Goal: Information Seeking & Learning: Learn about a topic

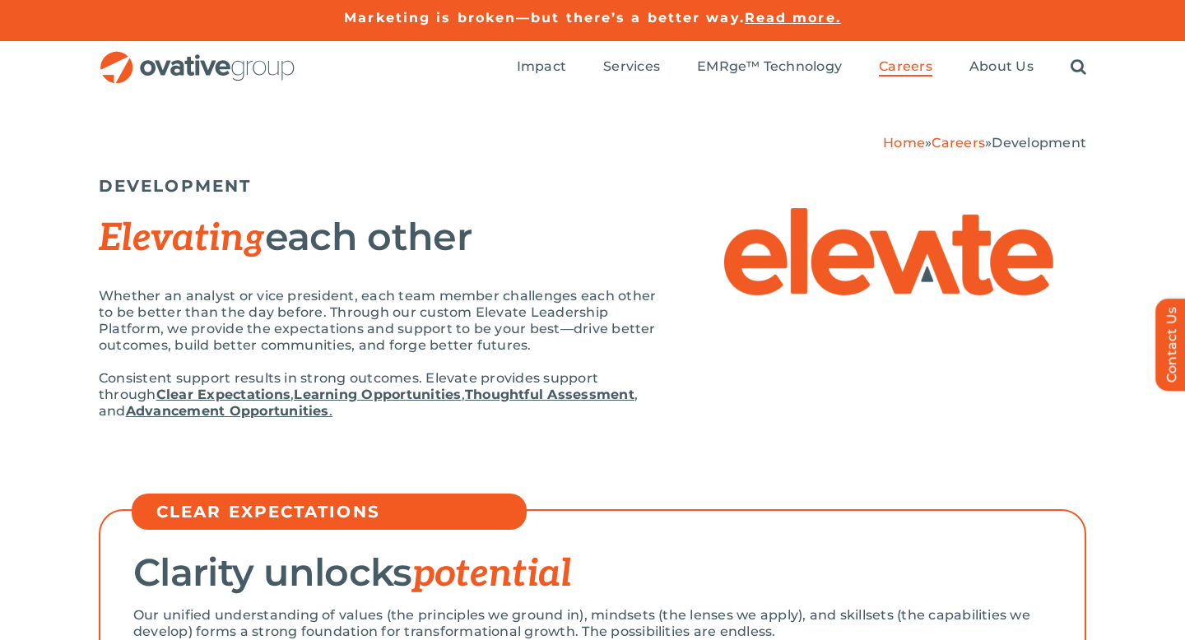
click at [236, 67] on img "OG_Full_horizontal_RGB" at bounding box center [198, 68] width 198 height 34
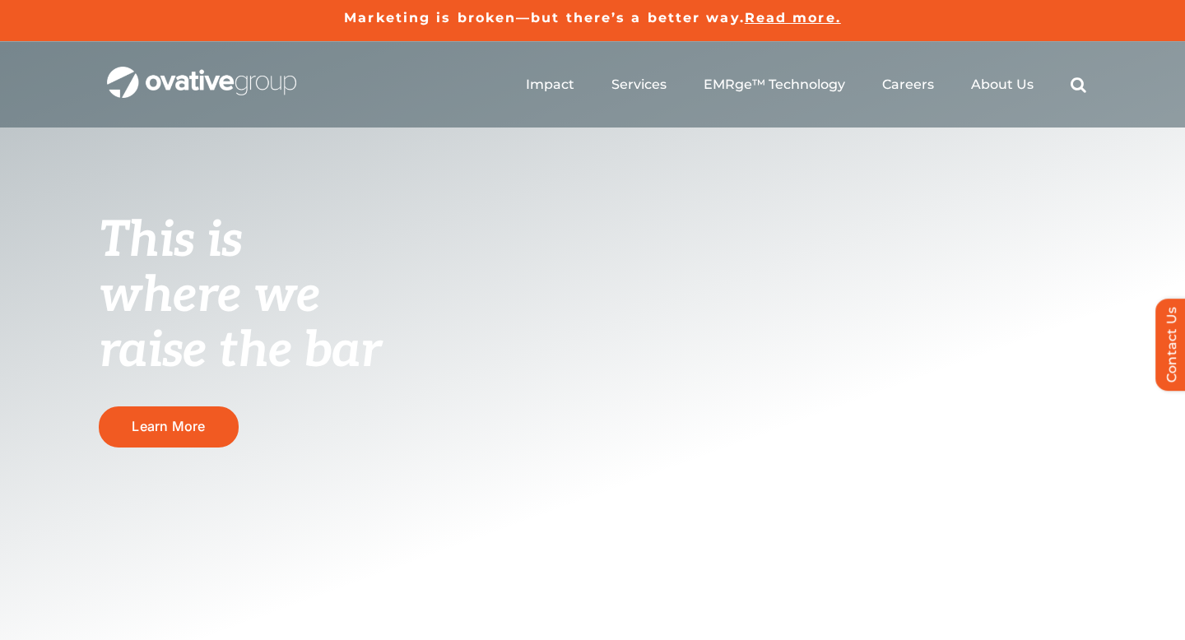
click at [555, 73] on ul "Impact Expert Insights Case Studies Awards & Press Services Media Measurement C…" at bounding box center [806, 84] width 561 height 53
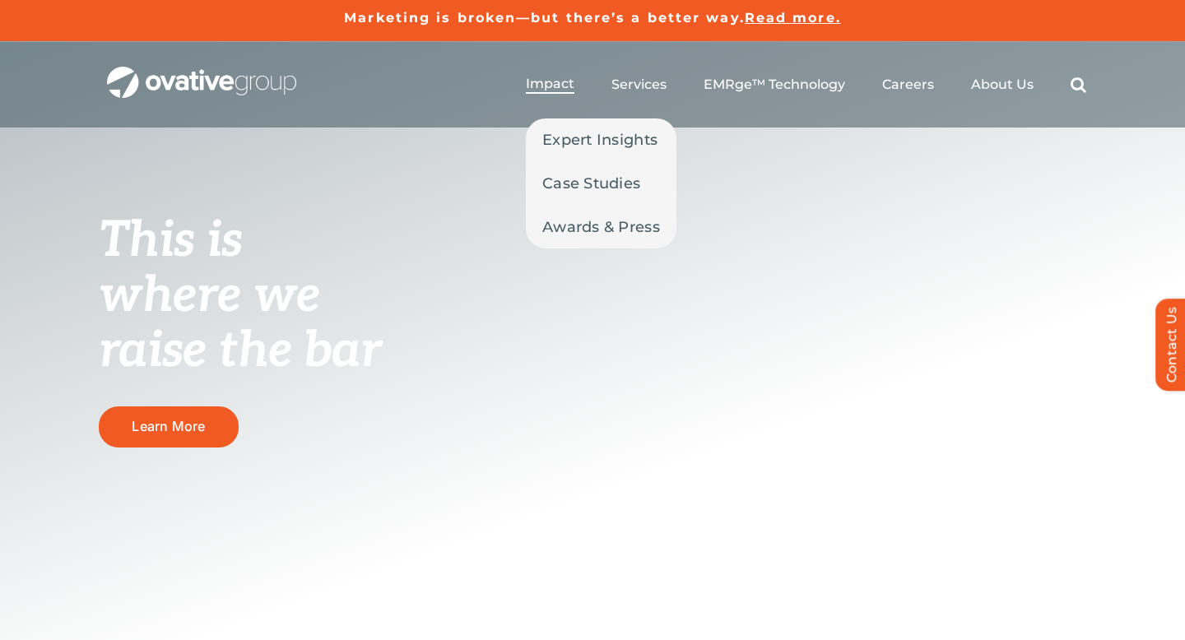
click at [555, 86] on span "Impact" at bounding box center [550, 84] width 49 height 16
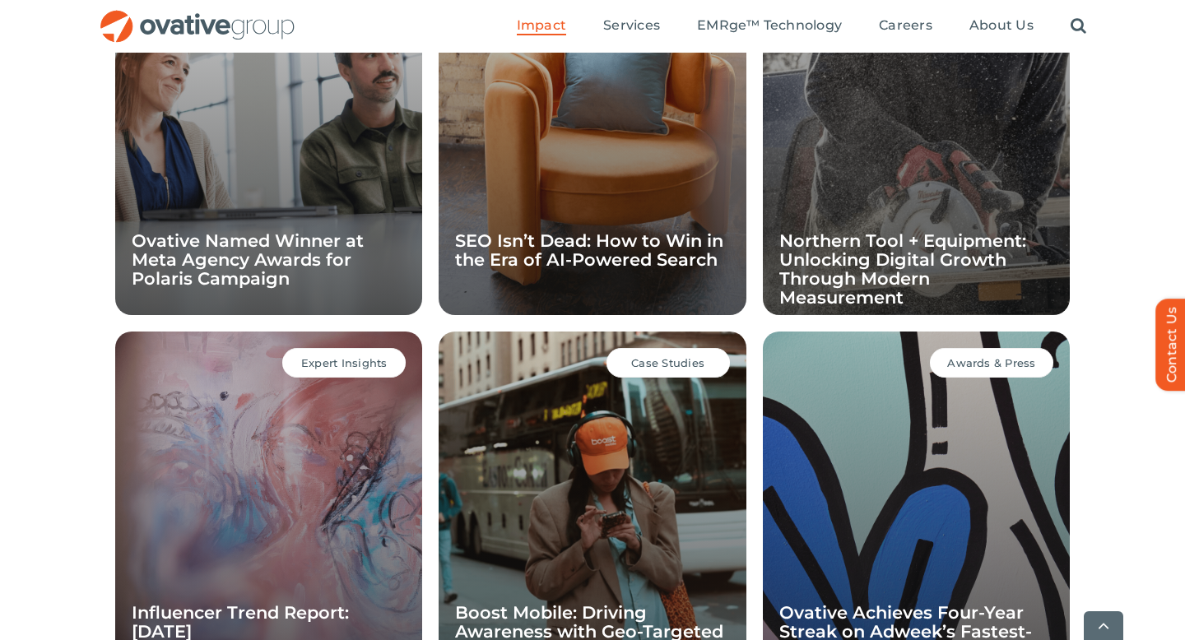
scroll to position [999, 0]
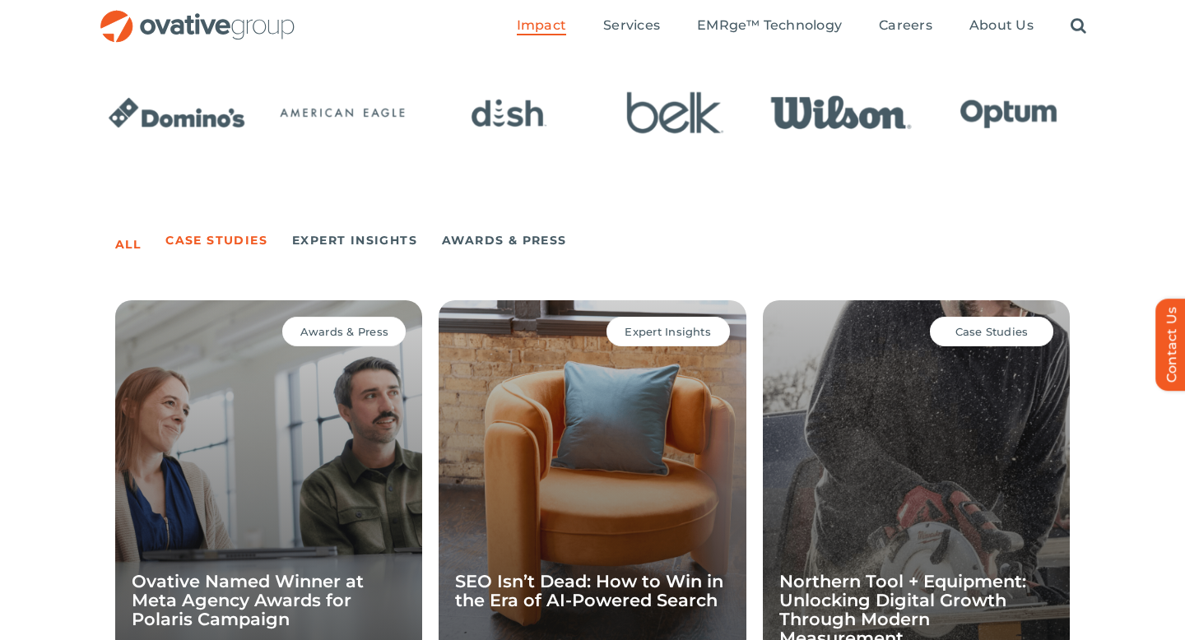
click at [223, 243] on link "Case Studies" at bounding box center [216, 240] width 102 height 23
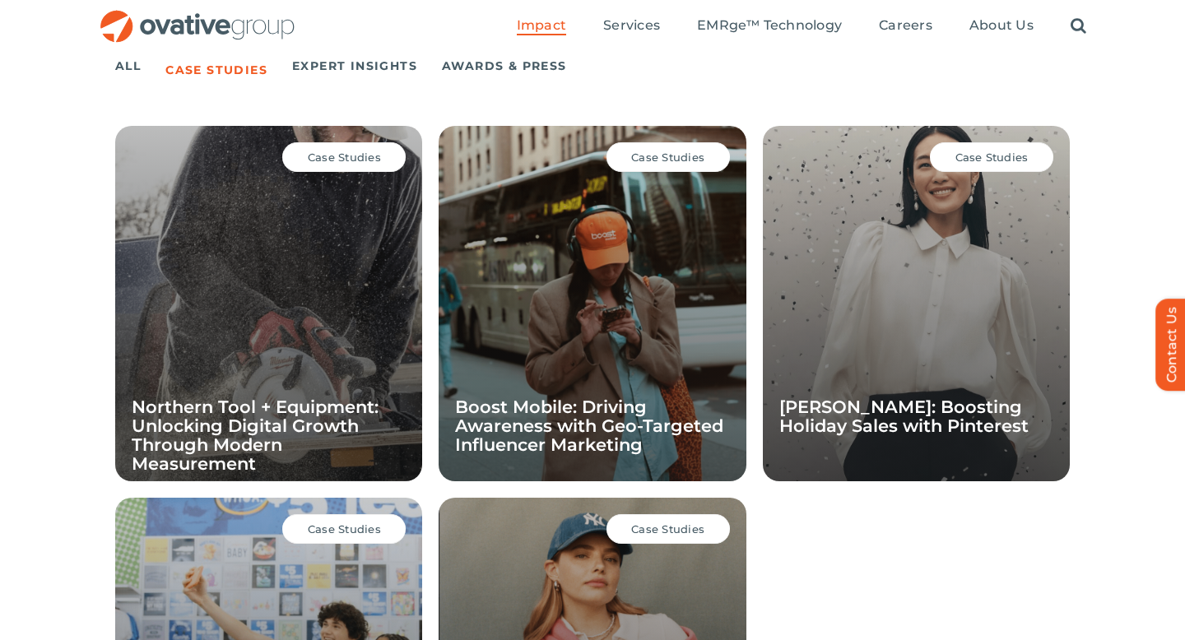
scroll to position [876, 0]
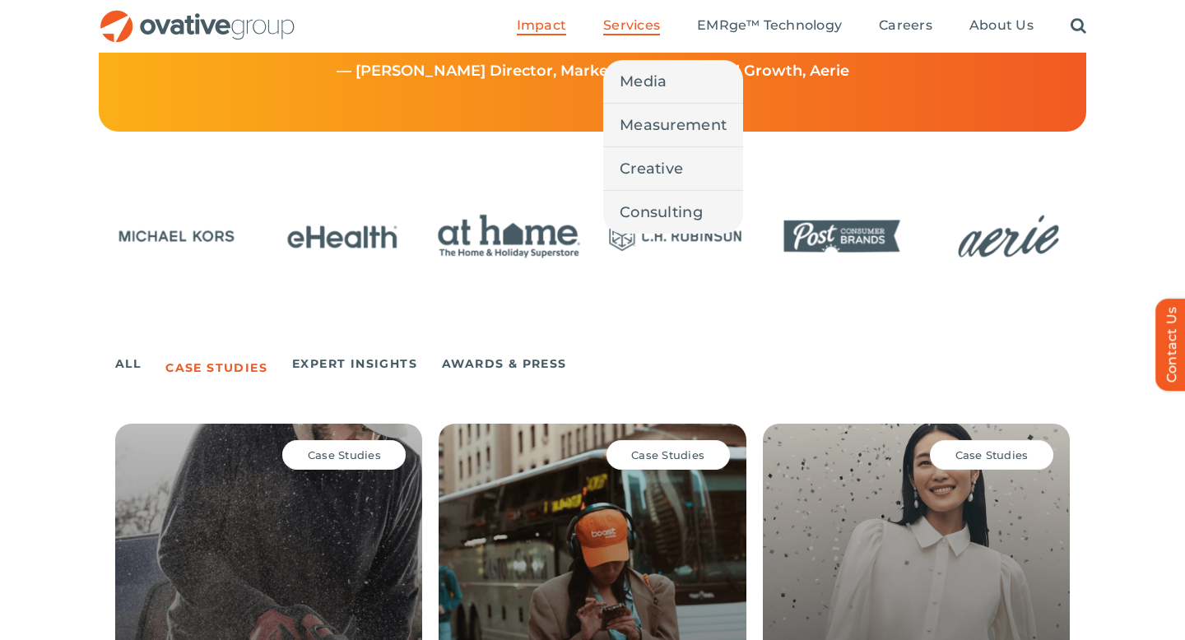
click at [609, 25] on span "Services" at bounding box center [631, 25] width 57 height 16
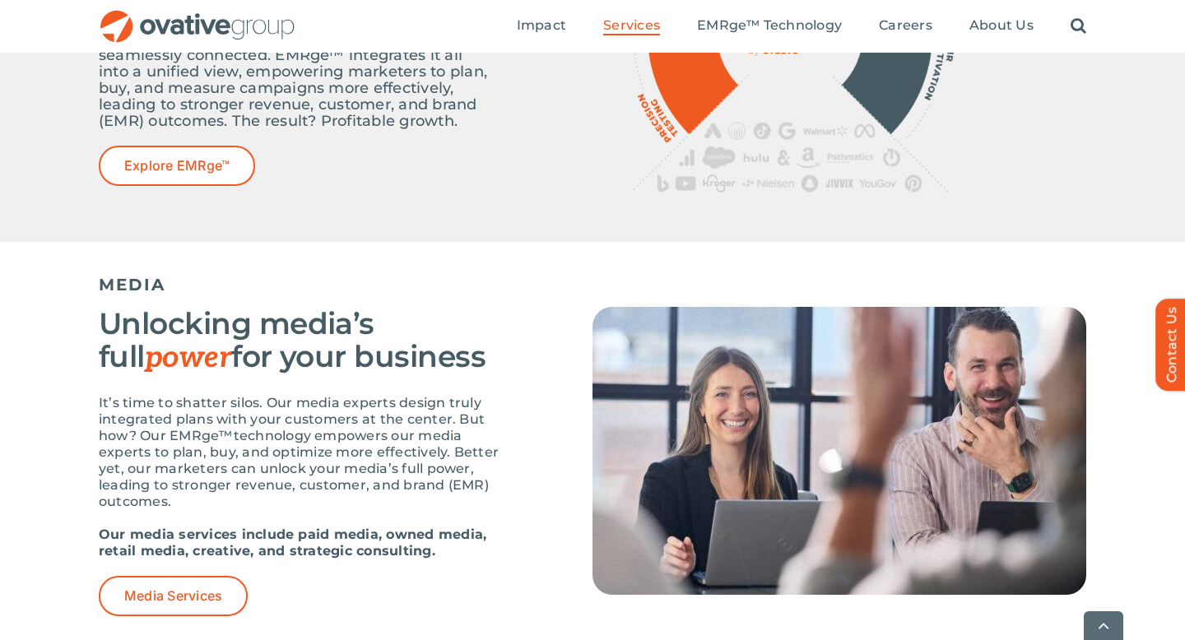
scroll to position [857, 0]
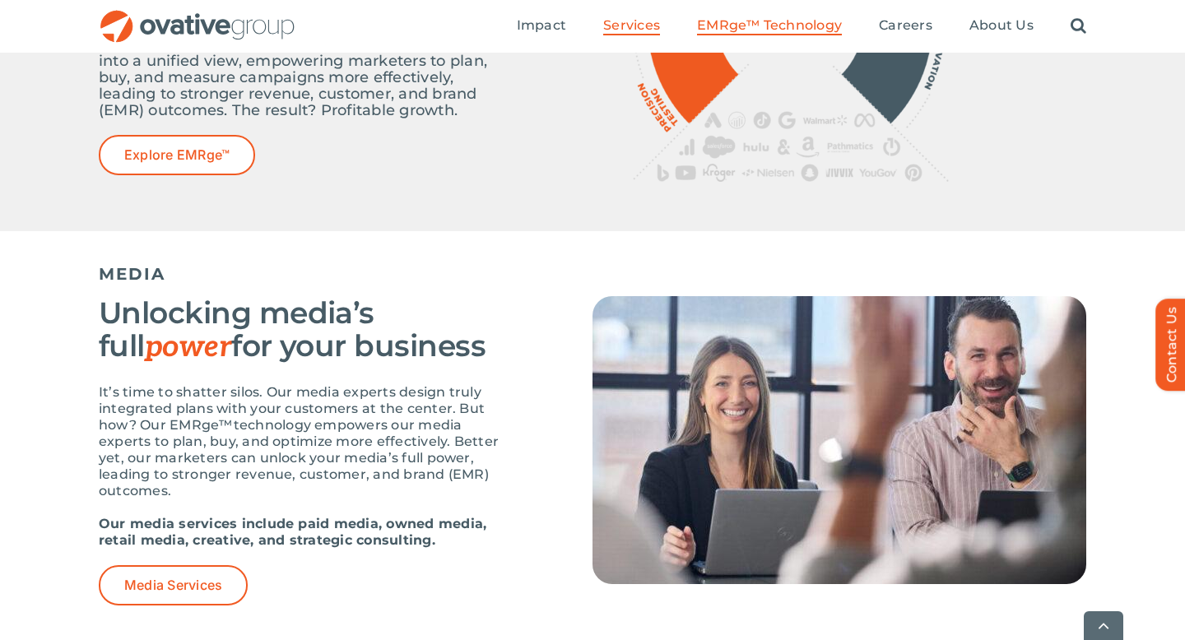
click at [765, 26] on span "EMRge™ Technology" at bounding box center [769, 25] width 145 height 16
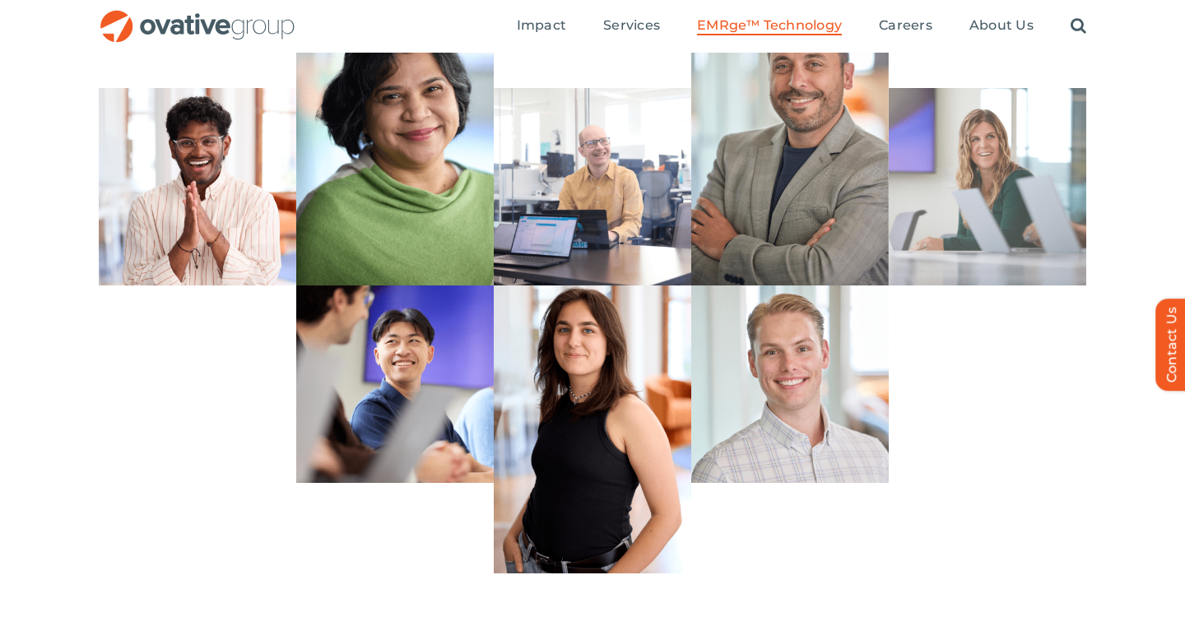
scroll to position [4735, 0]
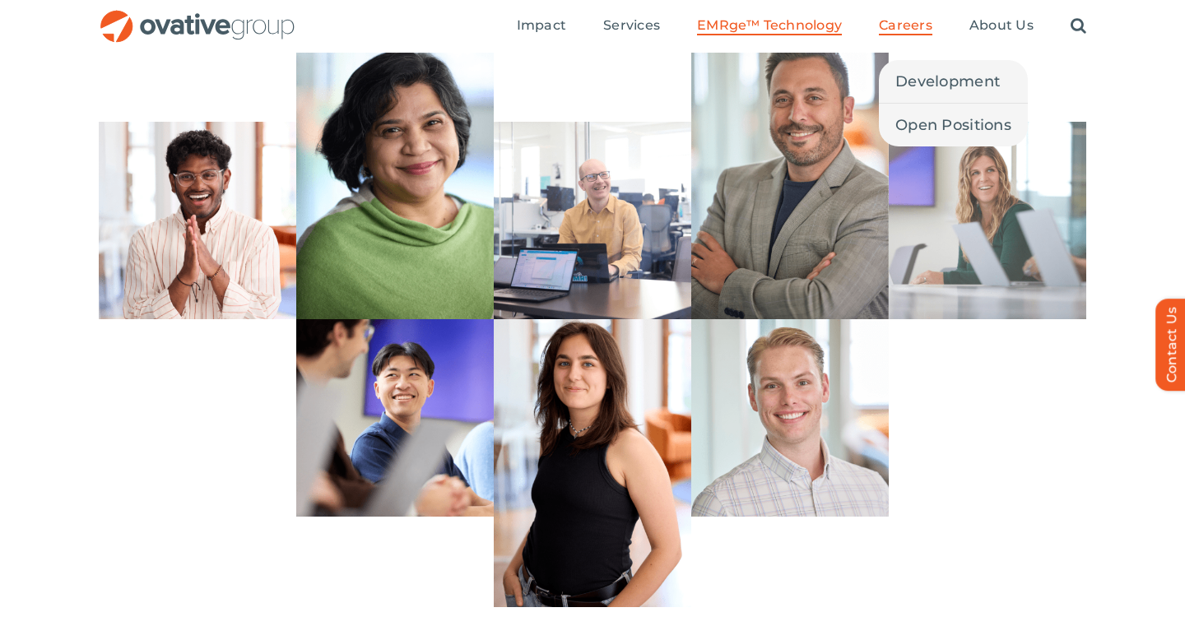
click at [914, 26] on span "Careers" at bounding box center [906, 25] width 54 height 16
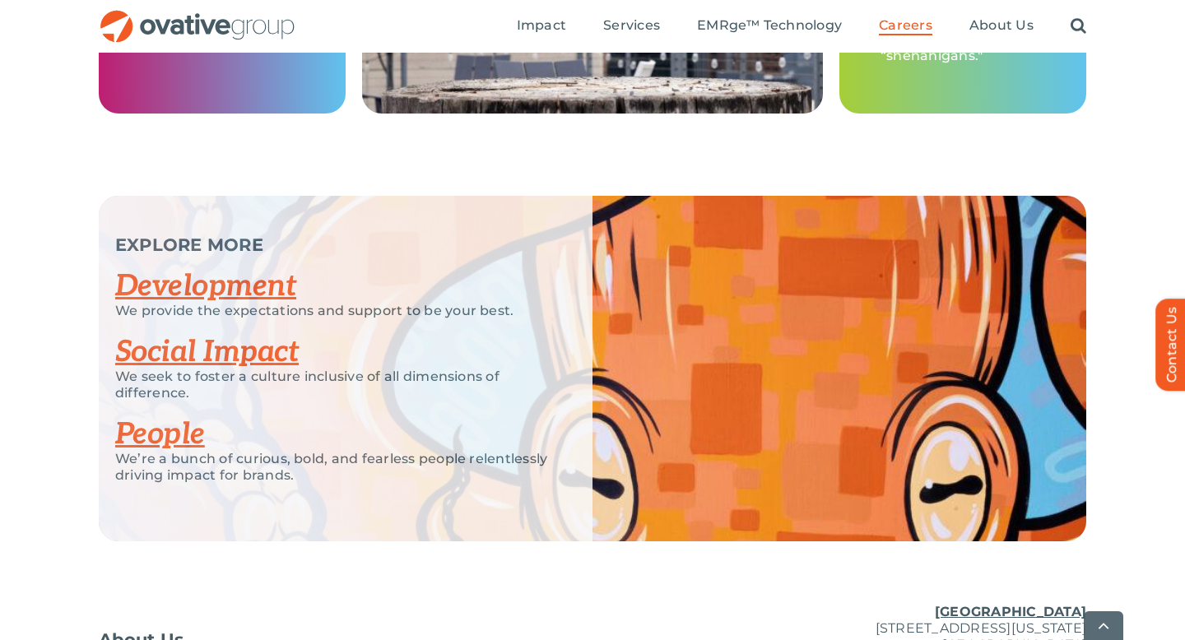
scroll to position [3088, 0]
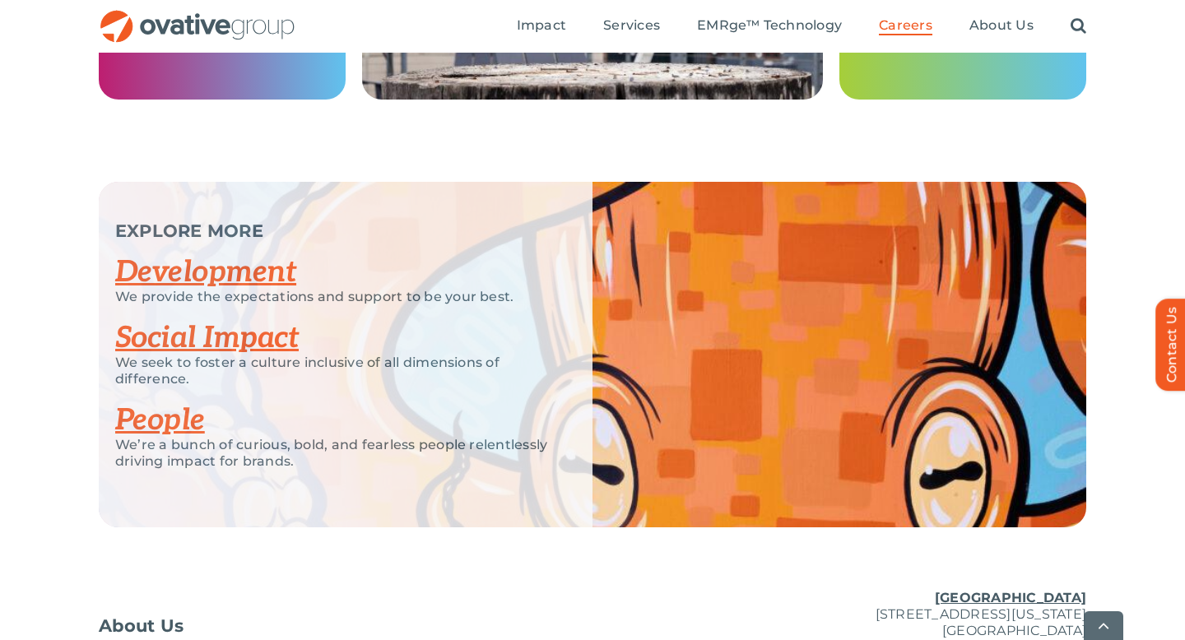
click at [182, 273] on link "Development" at bounding box center [205, 272] width 181 height 36
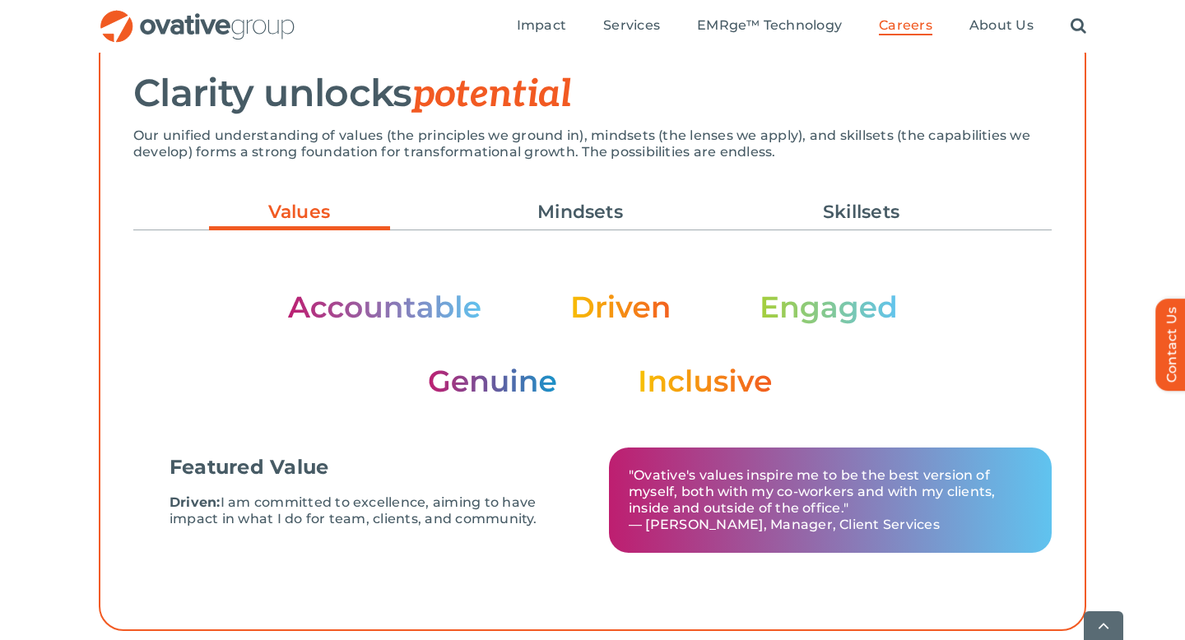
scroll to position [513, 0]
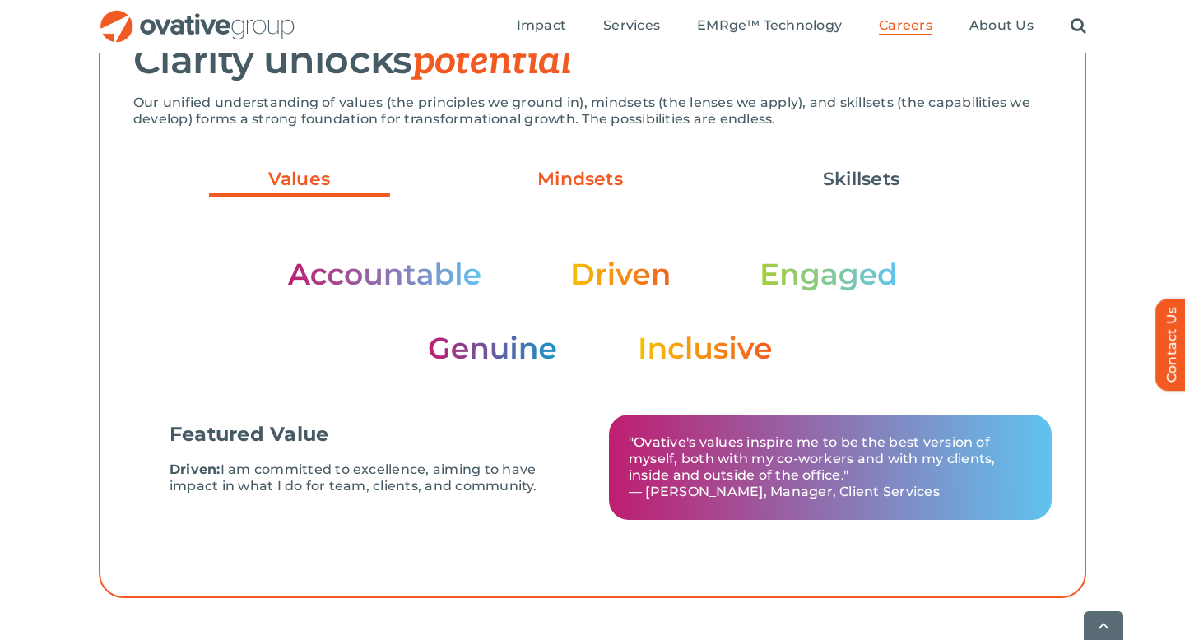
click at [541, 173] on link "Mindsets" at bounding box center [580, 179] width 181 height 28
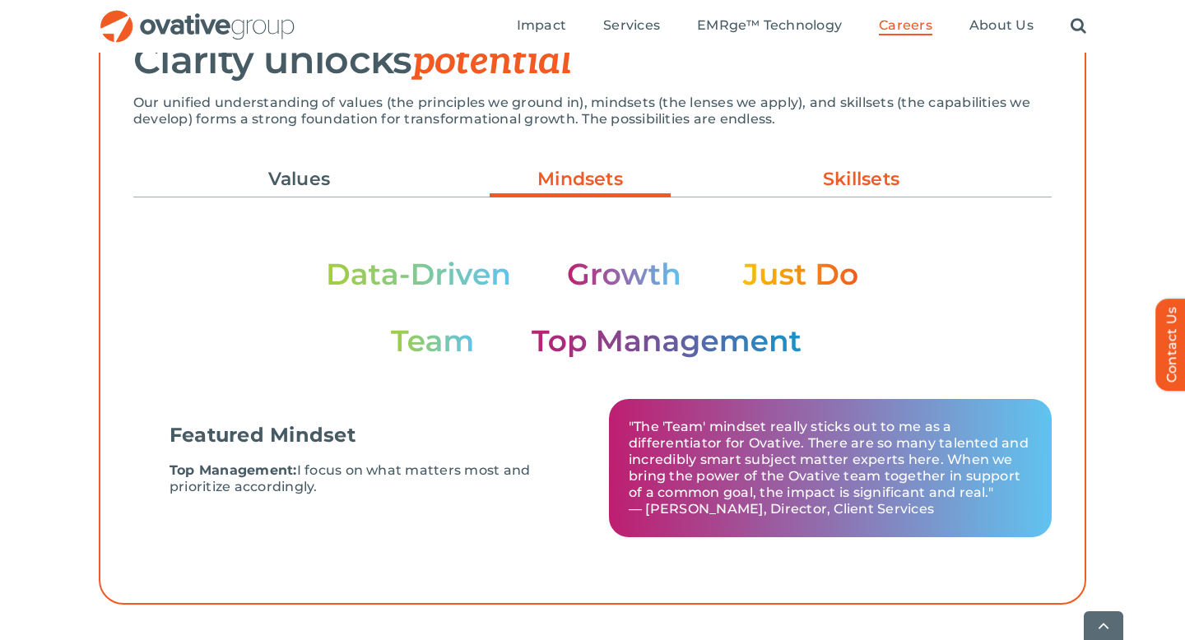
click at [845, 179] on link "Skillsets" at bounding box center [861, 179] width 181 height 28
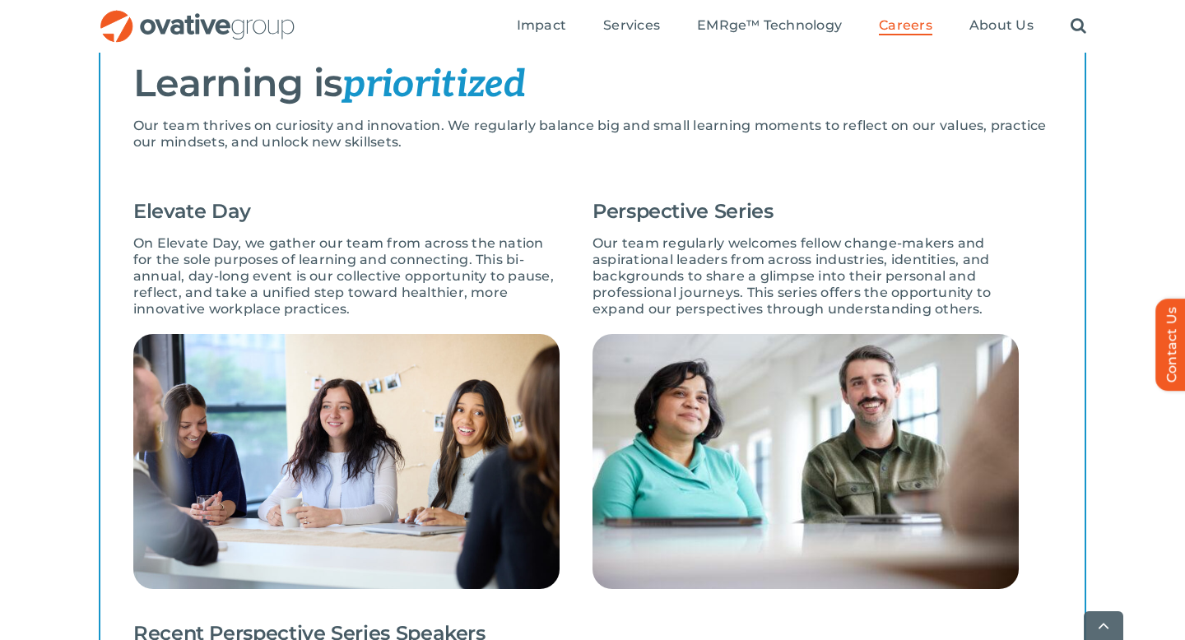
scroll to position [1268, 0]
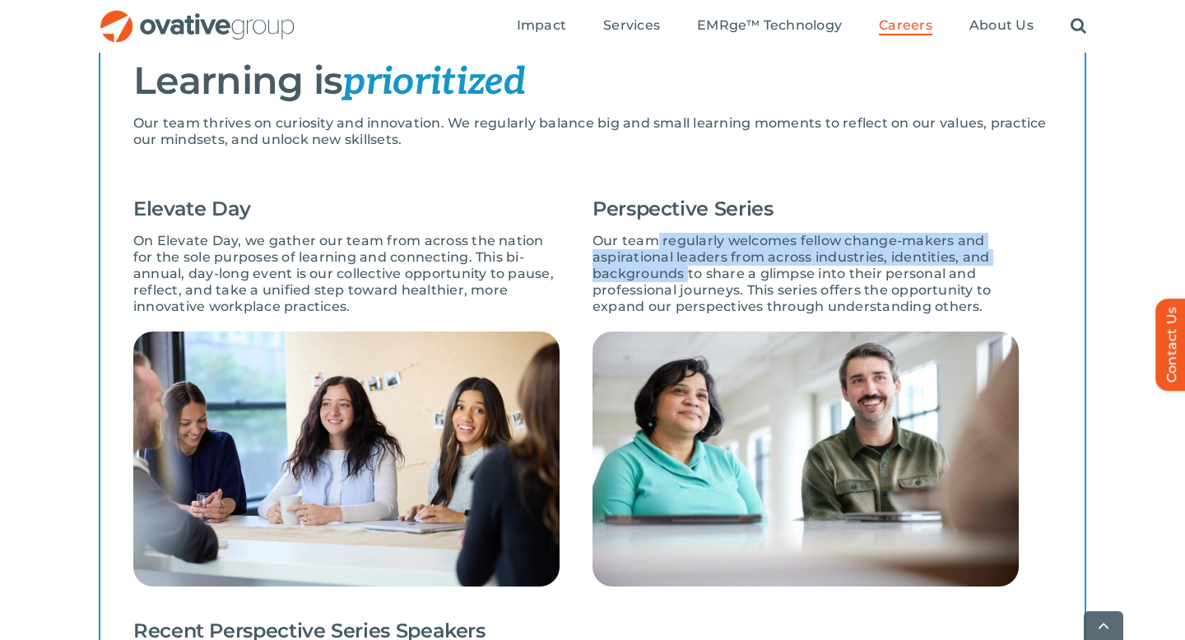
drag, startPoint x: 658, startPoint y: 226, endPoint x: 685, endPoint y: 254, distance: 39.6
click at [685, 254] on p "Our team regularly welcomes fellow change-makers and aspirational leaders from …" at bounding box center [806, 274] width 426 height 82
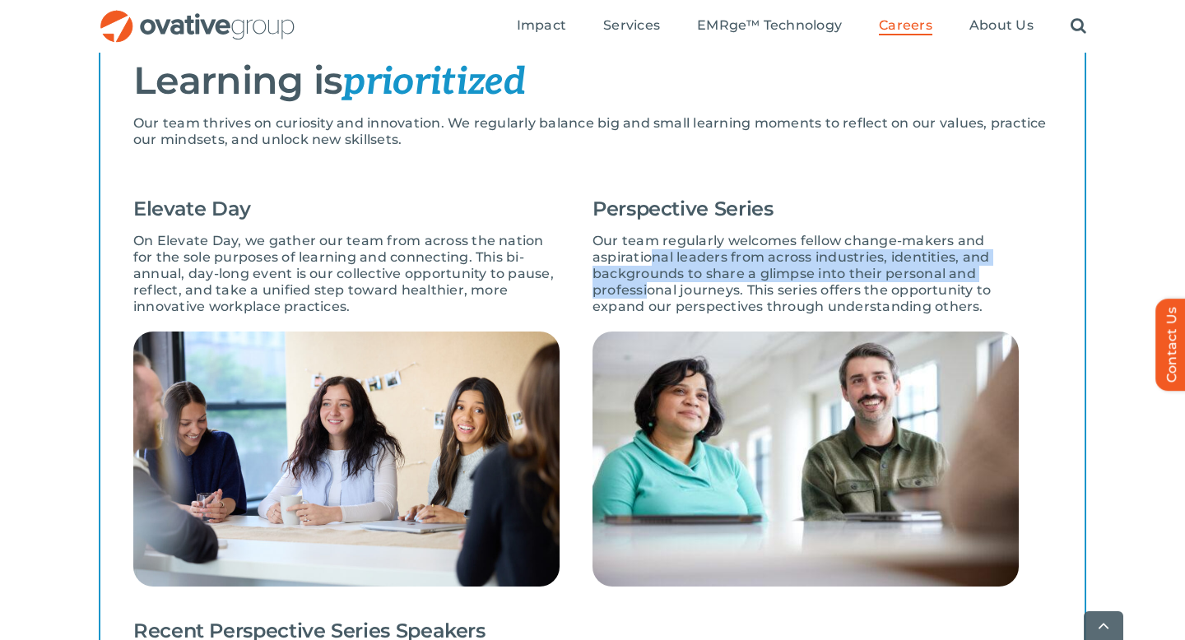
drag, startPoint x: 654, startPoint y: 237, endPoint x: 646, endPoint y: 277, distance: 41.2
click at [646, 277] on p "Our team regularly welcomes fellow change-makers and aspirational leaders from …" at bounding box center [806, 274] width 426 height 82
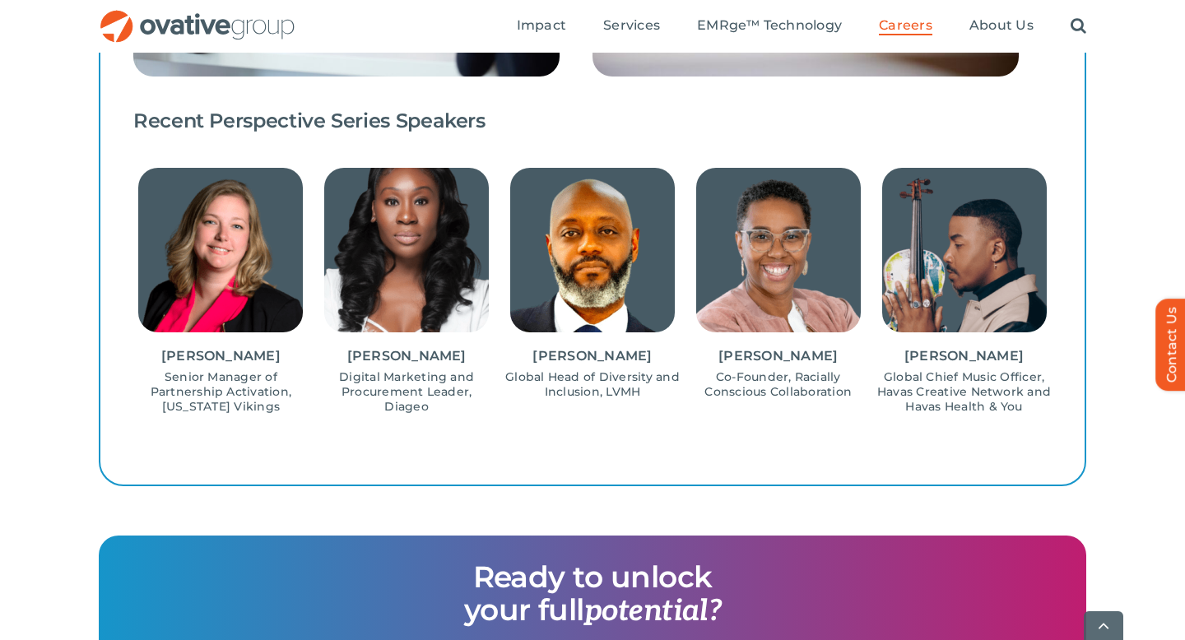
scroll to position [1784, 0]
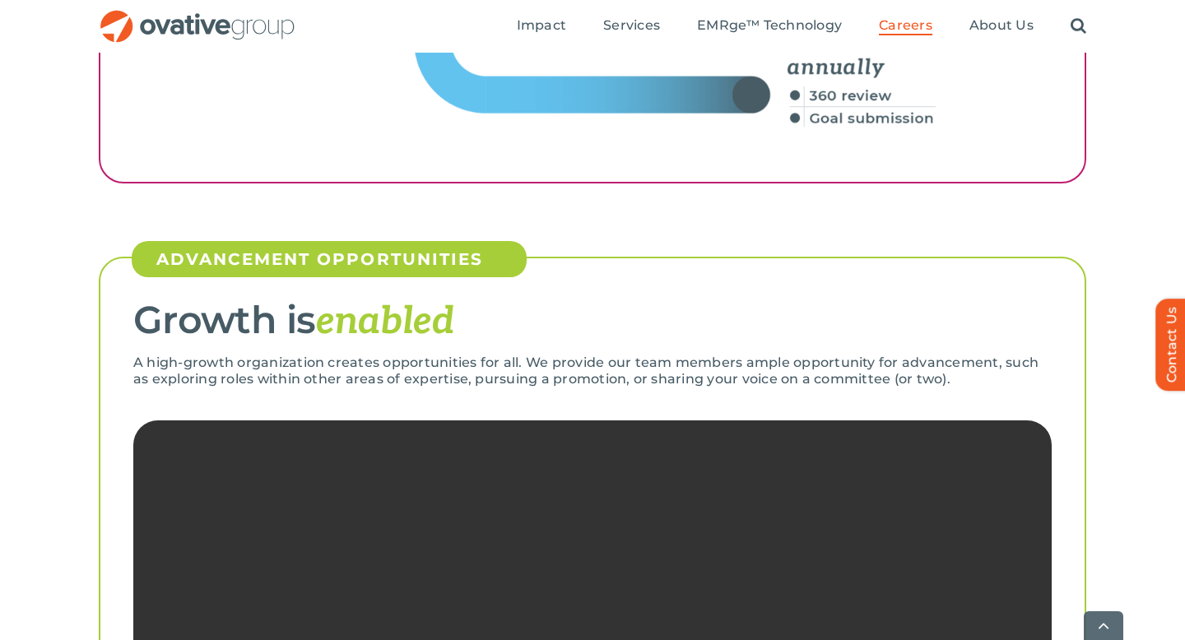
scroll to position [2875, 0]
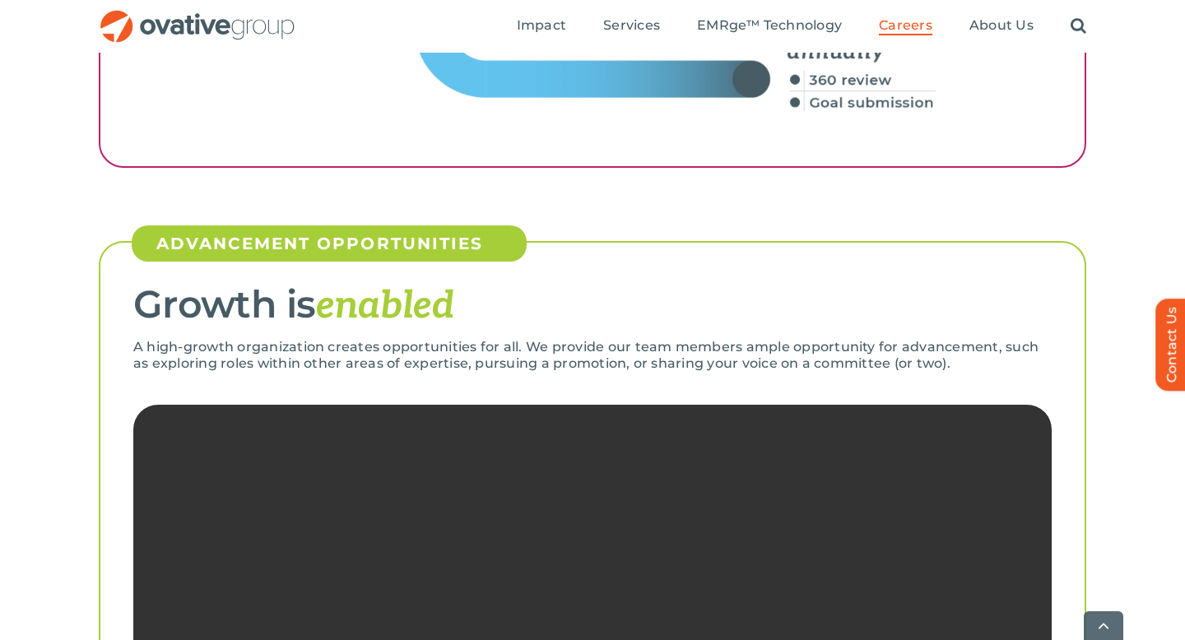
click at [270, 347] on p "A high-growth organization creates opportunities for all. We provide our team m…" at bounding box center [592, 355] width 919 height 33
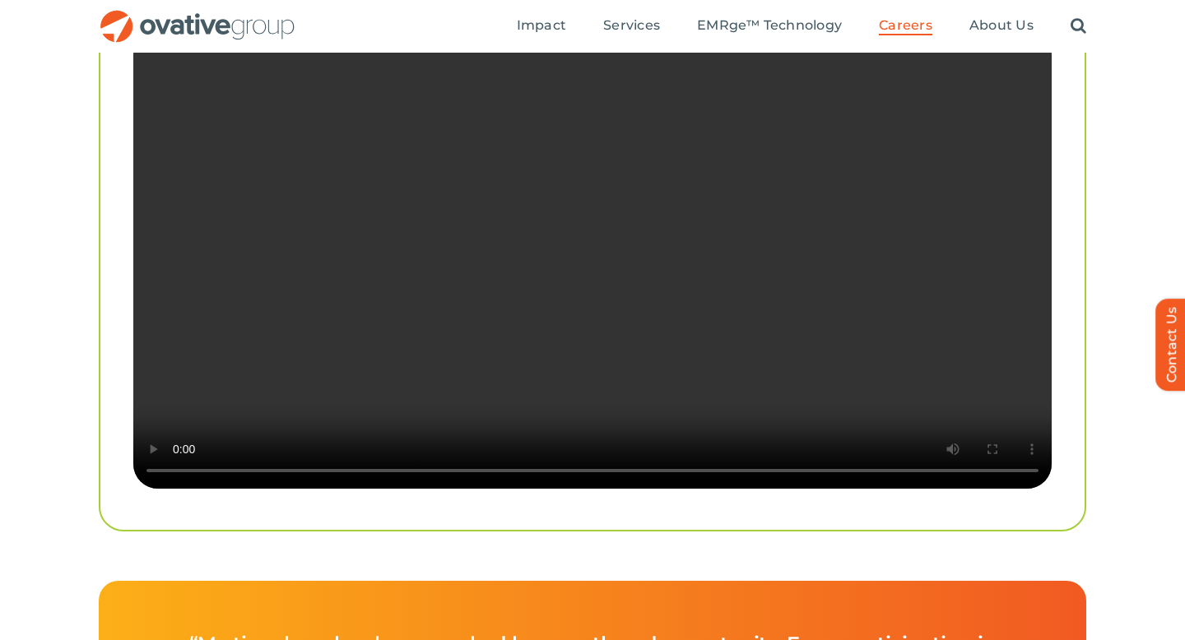
scroll to position [3249, 0]
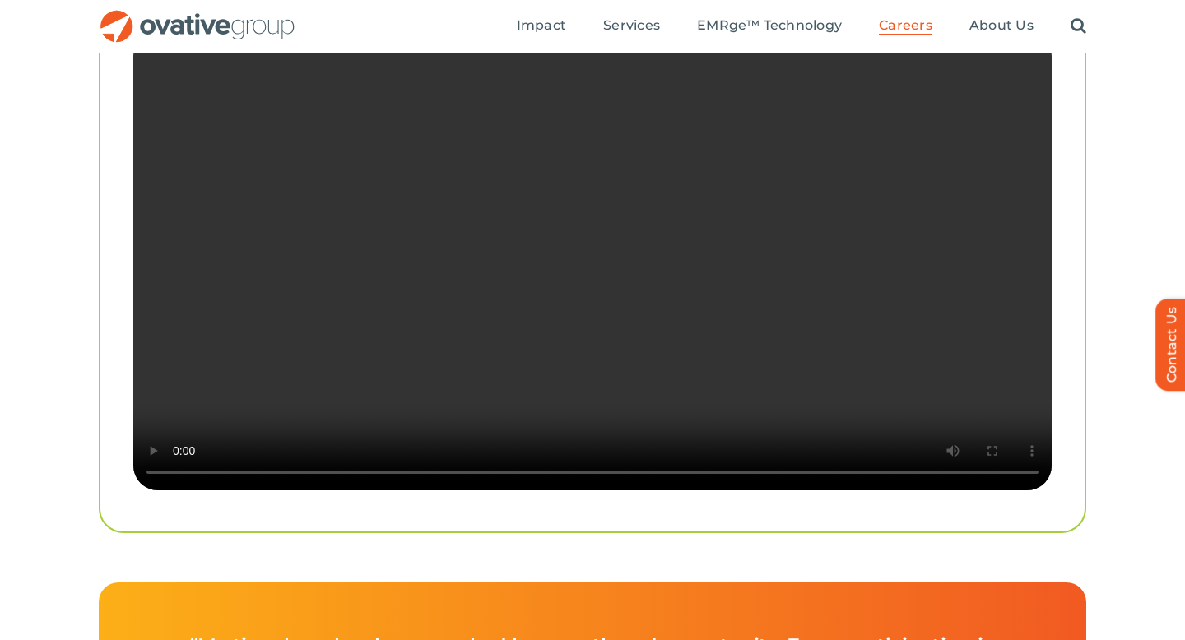
click at [937, 409] on video "Sorry, your browser doesn't support embedded videos." at bounding box center [592, 260] width 919 height 459
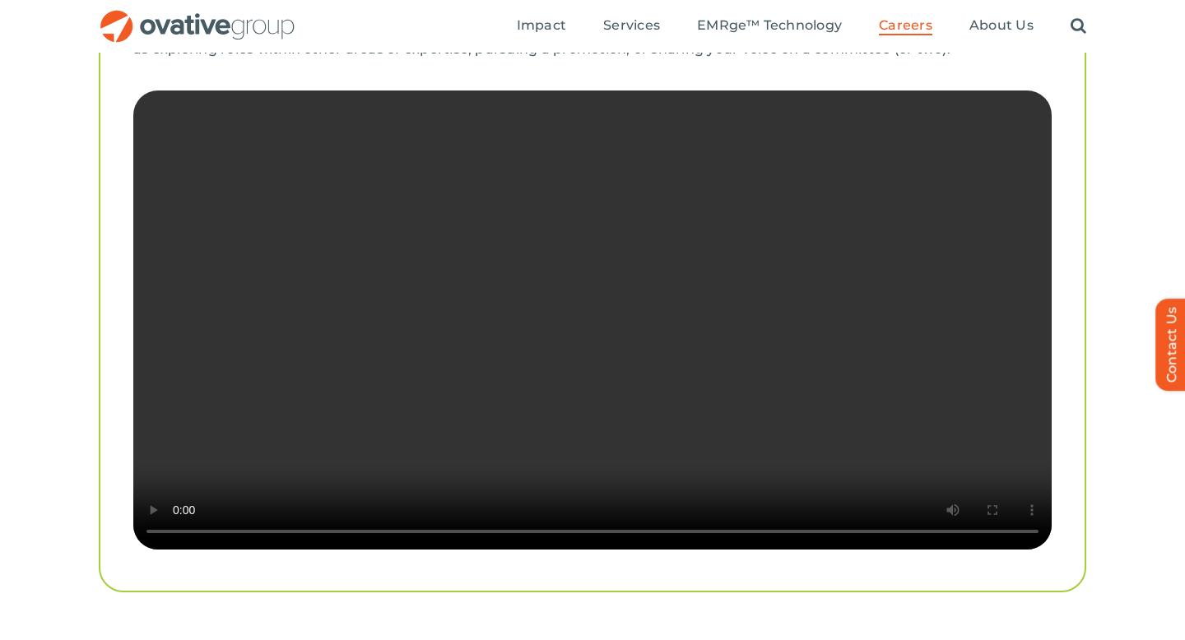
scroll to position [3183, 0]
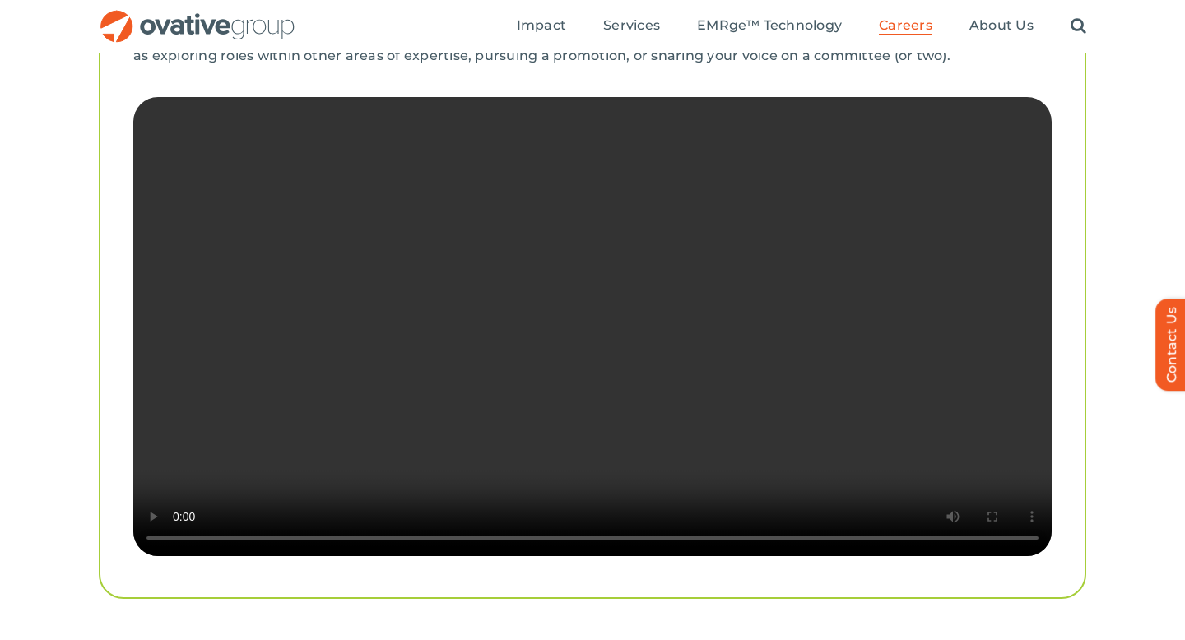
click at [910, 384] on video "Sorry, your browser doesn't support embedded videos." at bounding box center [592, 326] width 919 height 459
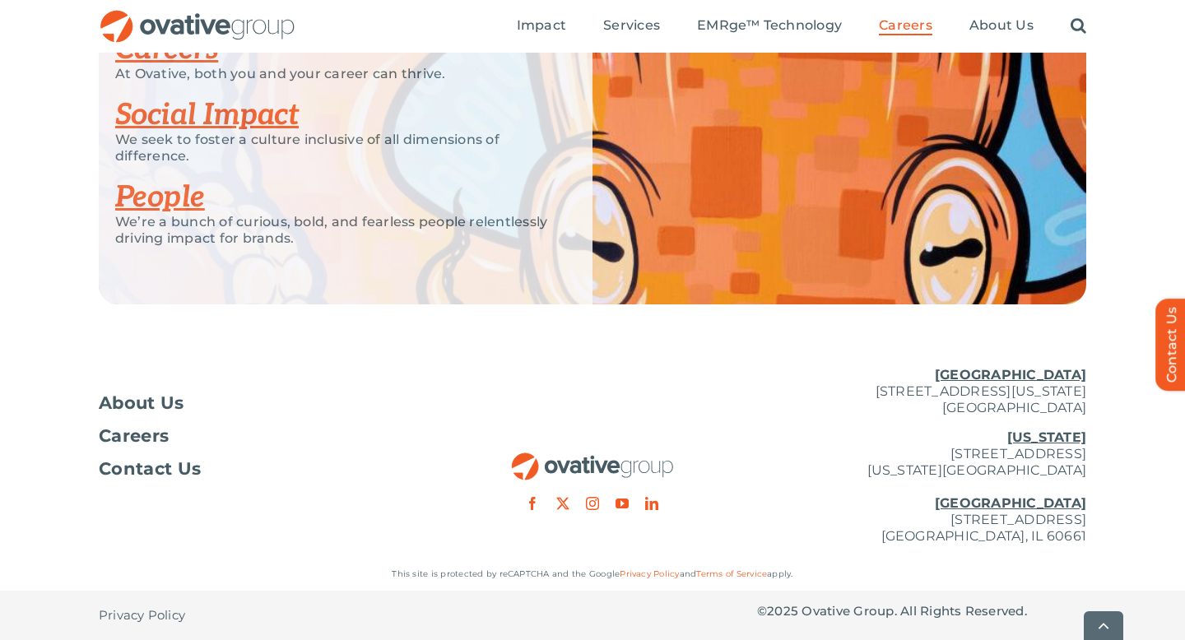
scroll to position [4158, 0]
click at [282, 133] on link "Social Impact" at bounding box center [207, 115] width 184 height 36
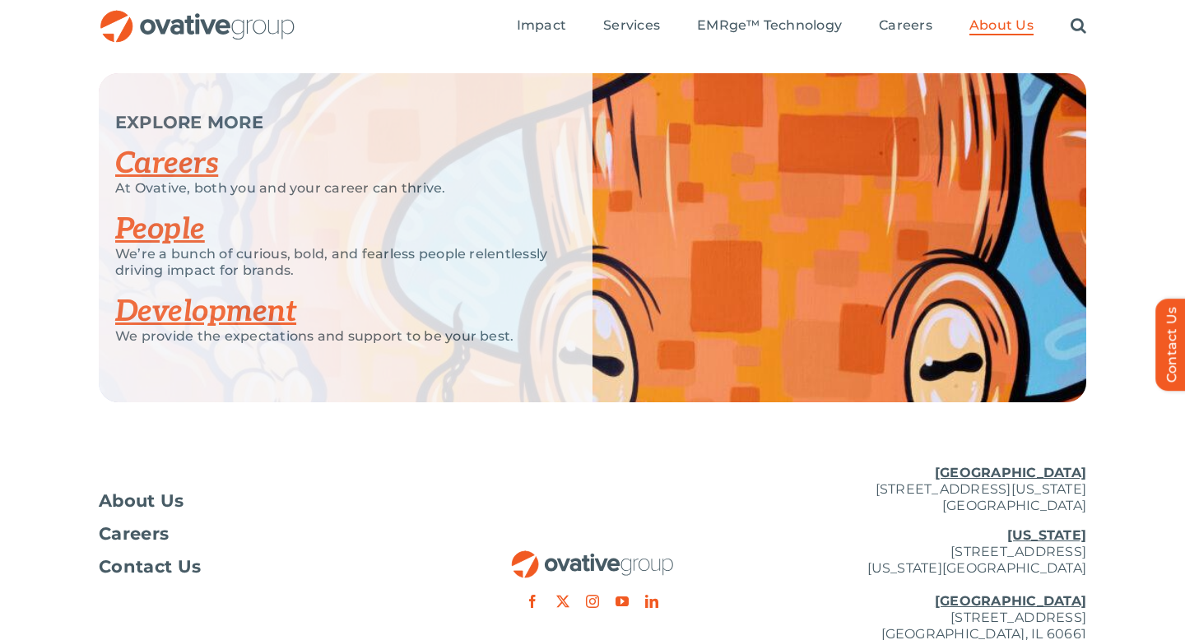
scroll to position [3202, 0]
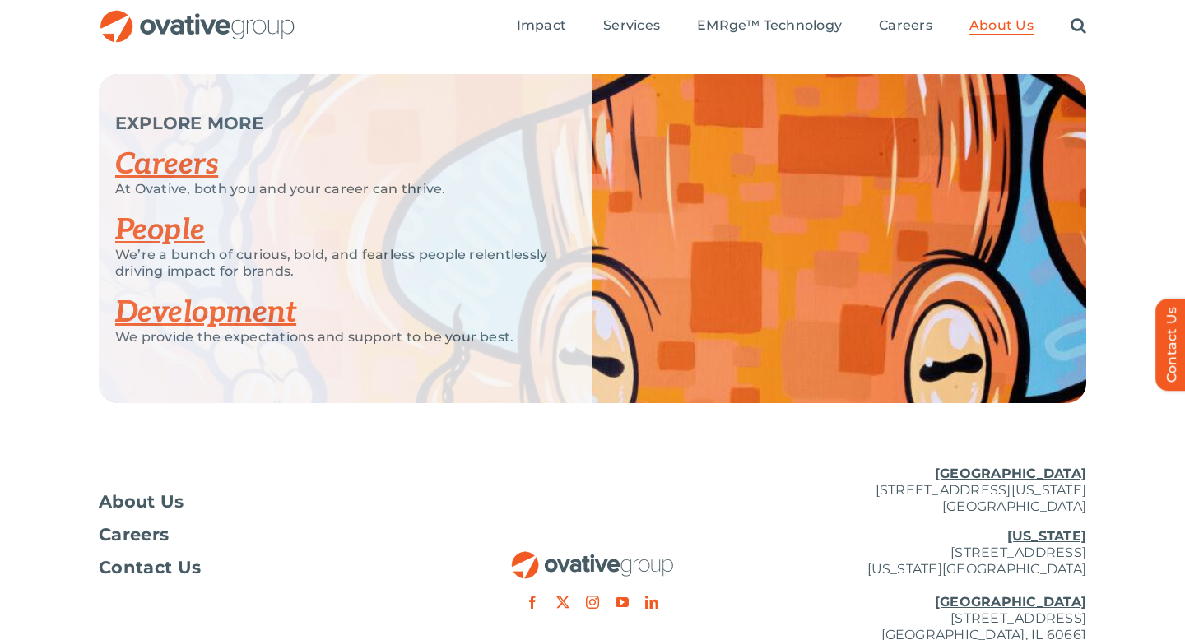
click at [180, 221] on link "People" at bounding box center [160, 230] width 90 height 36
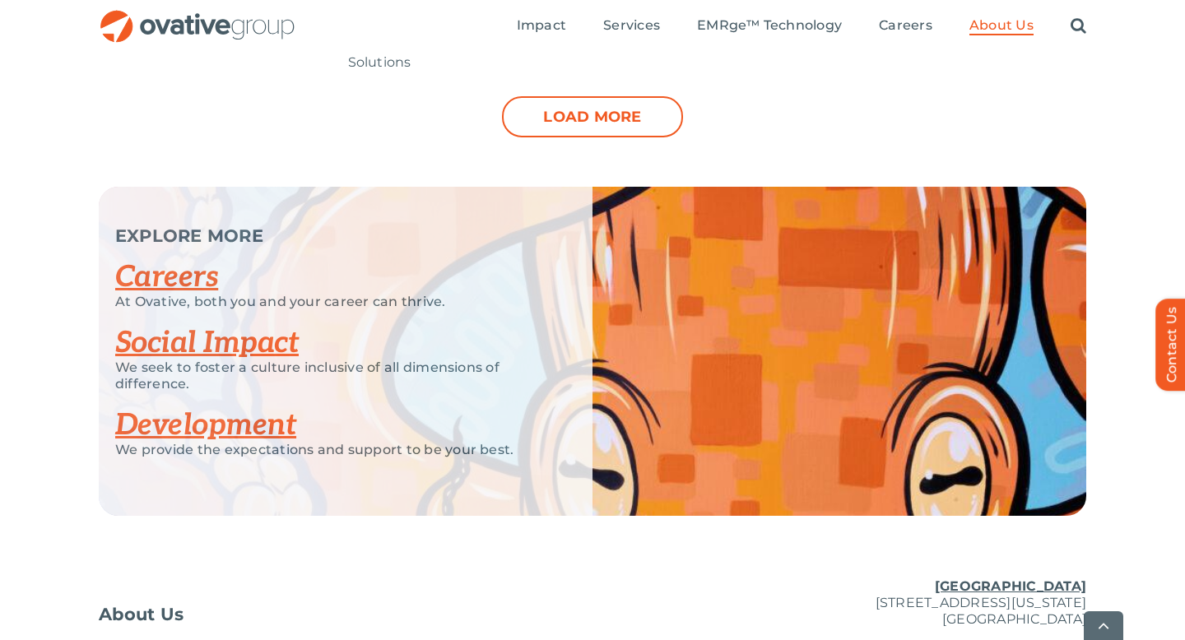
scroll to position [1766, 0]
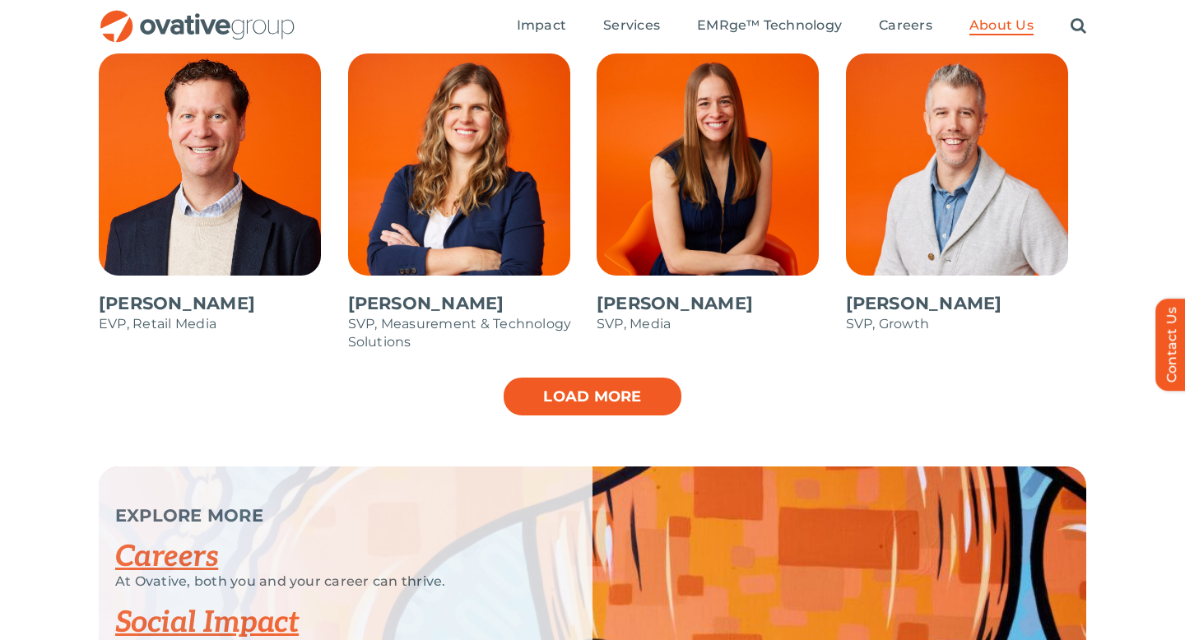
click at [570, 399] on link "Load more" at bounding box center [592, 396] width 181 height 41
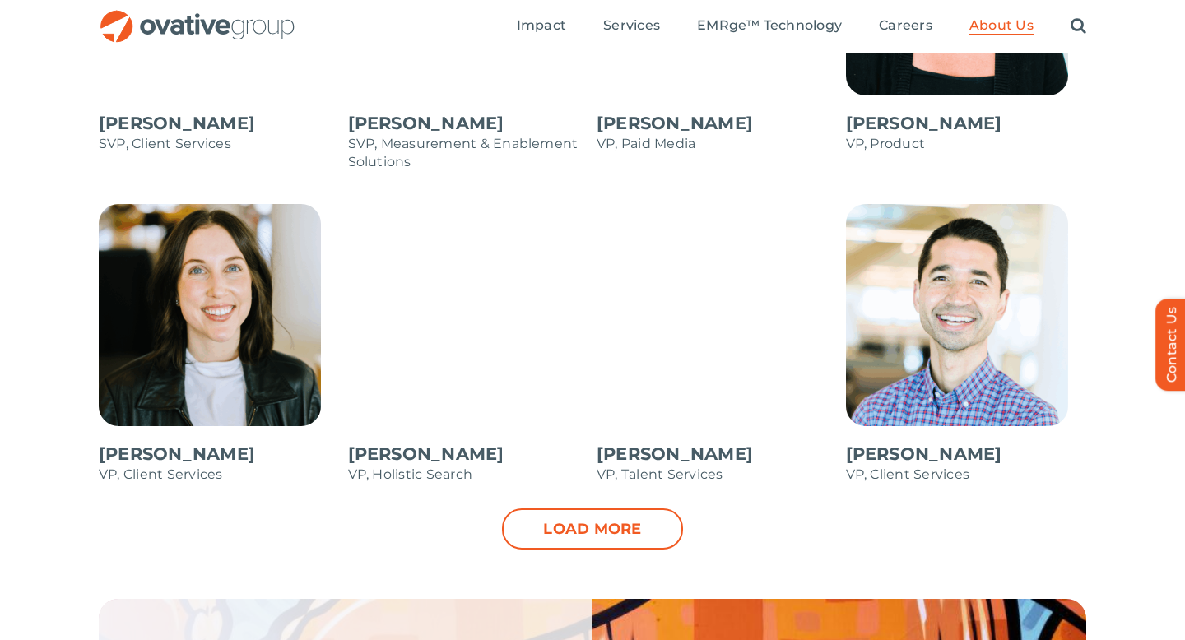
scroll to position [2275, 0]
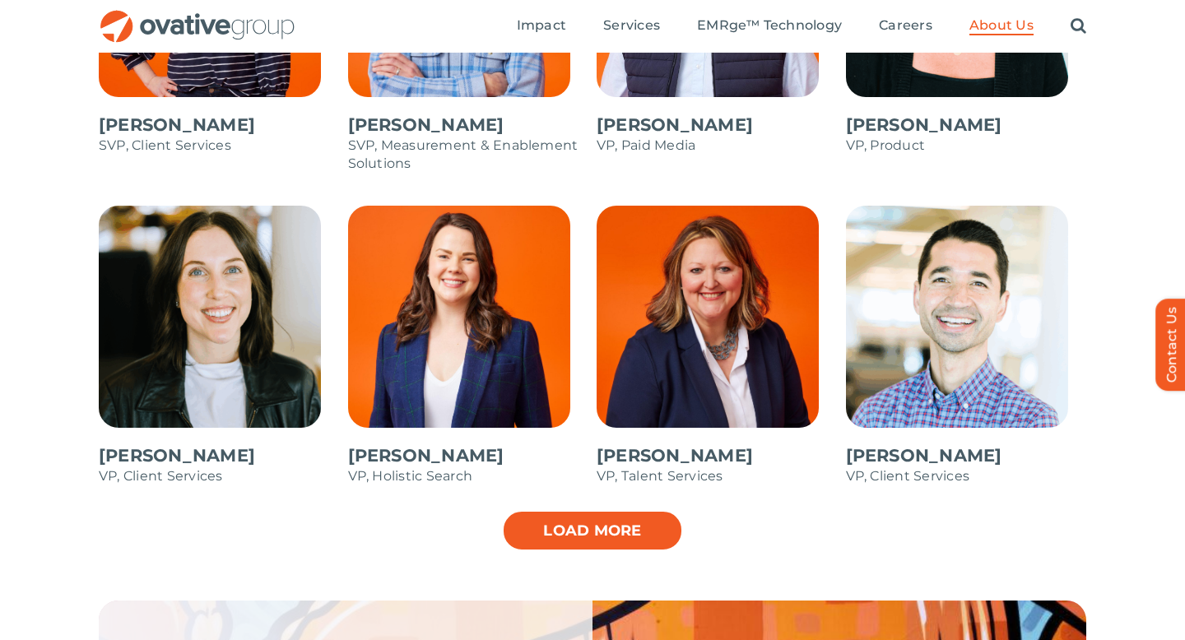
click at [527, 533] on link "Load more" at bounding box center [592, 530] width 181 height 41
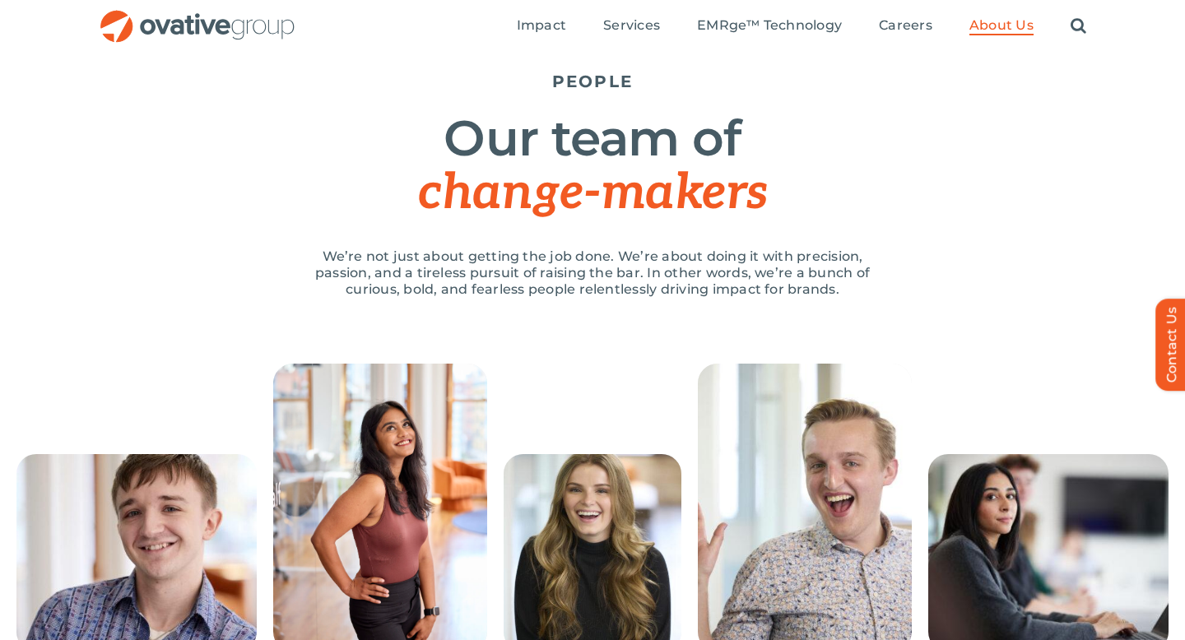
scroll to position [0, 0]
